Goal: Task Accomplishment & Management: Complete application form

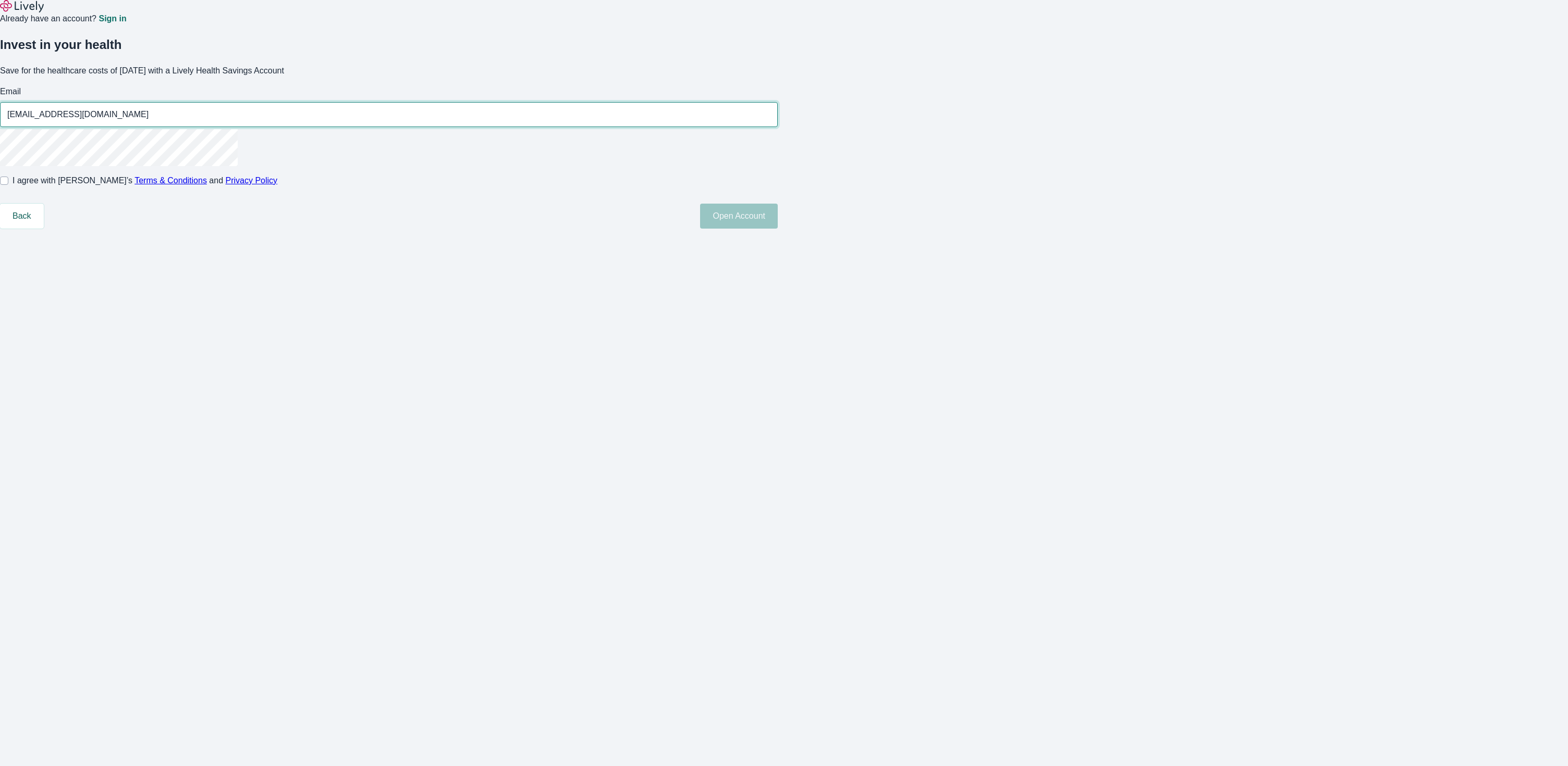
click at [724, 125] on input "[EMAIL_ADDRESS][DOMAIN_NAME]" at bounding box center [389, 115] width 777 height 21
click at [727, 125] on input "[EMAIL_ADDRESS][DOMAIN_NAME]" at bounding box center [389, 115] width 777 height 21
type input "[EMAIL_ADDRESS][DOMAIN_NAME]"
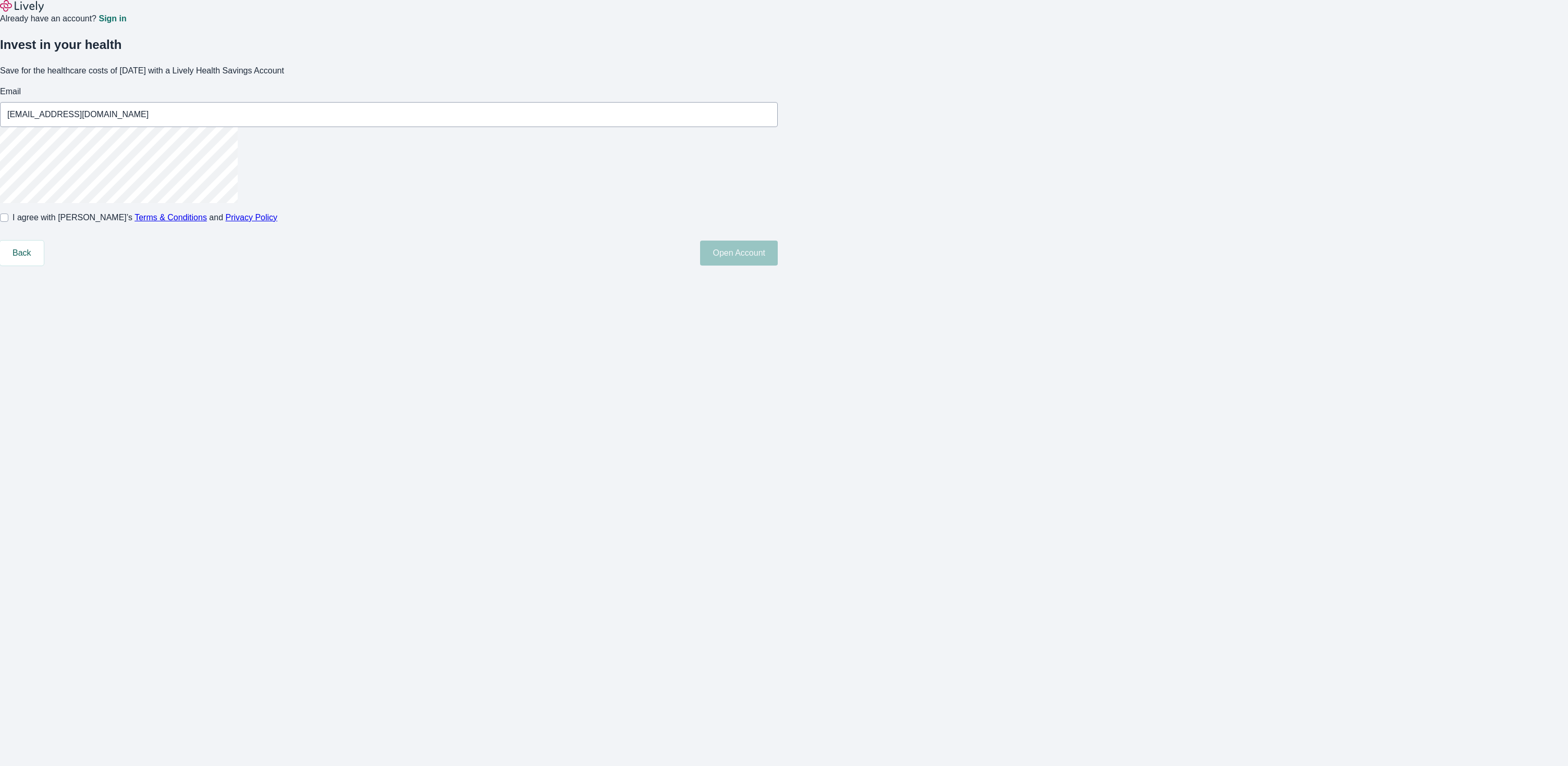
drag, startPoint x: 549, startPoint y: 276, endPoint x: 599, endPoint y: 276, distance: 50.0
click at [549, 266] on div "Invest in your health Save for the healthcare costs of [DATE] with a Lively Hea…" at bounding box center [777, 145] width 1580 height 241
click at [8, 222] on input "I agree with Lively’s Terms & Conditions and Privacy Policy" at bounding box center [4, 218] width 8 height 8
checkbox input "true"
click at [777, 266] on button "Open Account" at bounding box center [738, 253] width 77 height 25
